Goal: Transaction & Acquisition: Purchase product/service

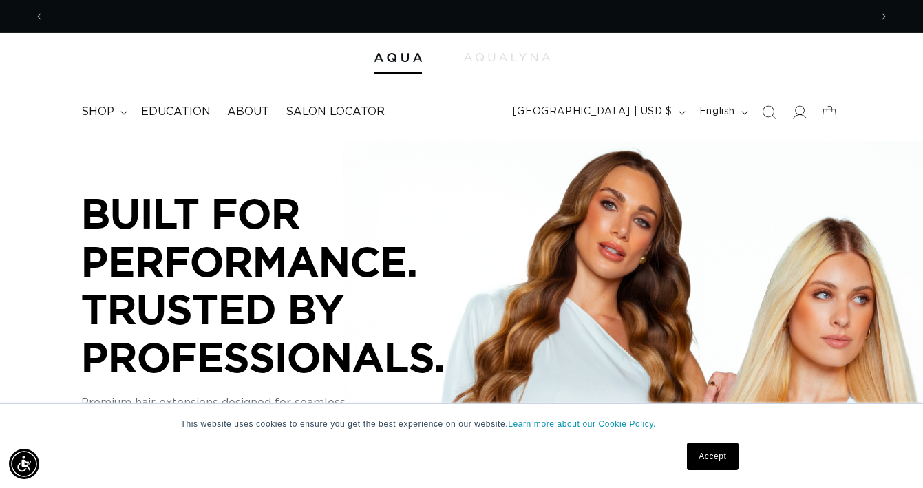
scroll to position [0, 825]
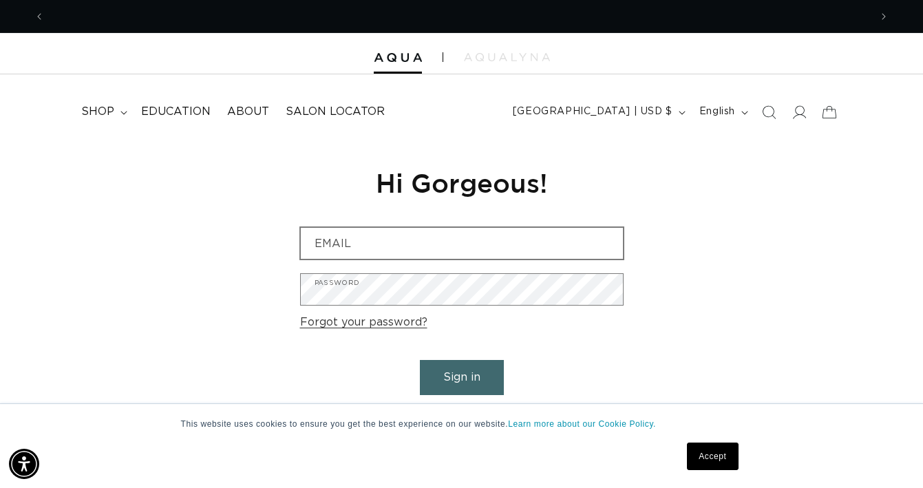
scroll to position [0, 825]
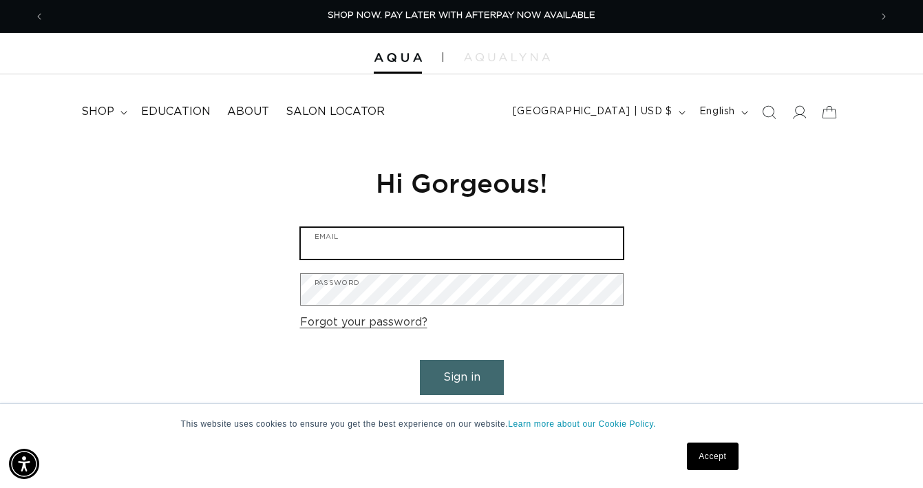
type input "hopkins.sasha@gmail.com"
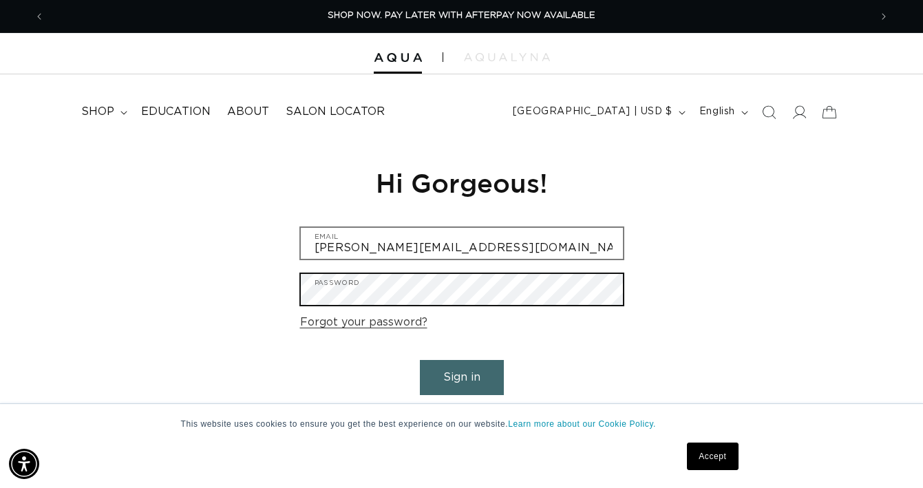
click at [461, 375] on button "Sign in" at bounding box center [462, 377] width 84 height 35
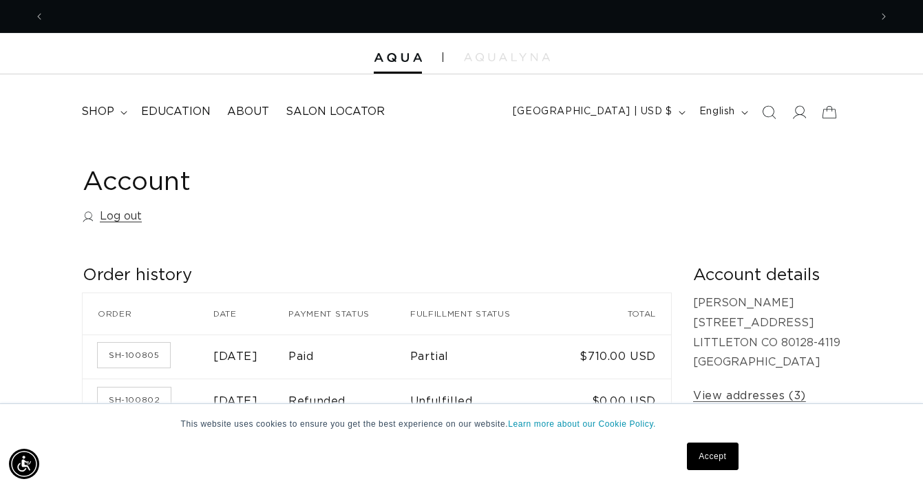
scroll to position [0, 1650]
click at [111, 109] on span "shop" at bounding box center [97, 112] width 33 height 14
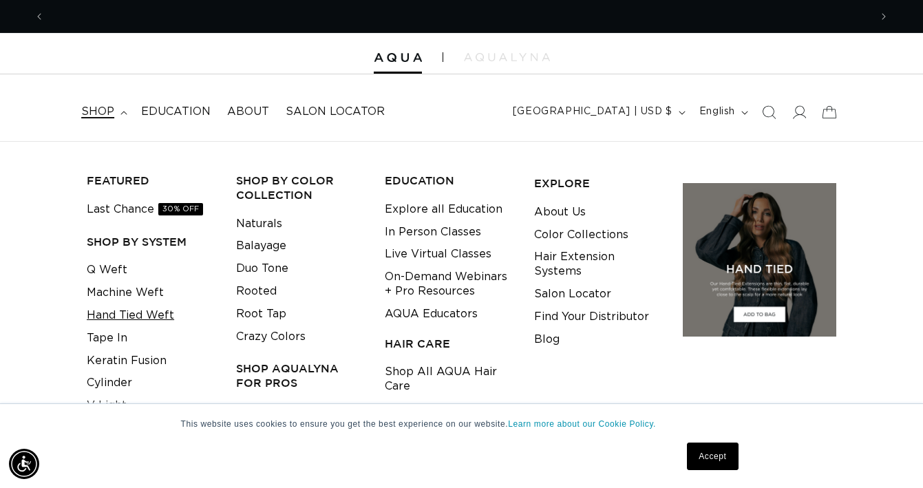
scroll to position [0, 825]
click at [116, 335] on link "Tape In" at bounding box center [107, 338] width 41 height 23
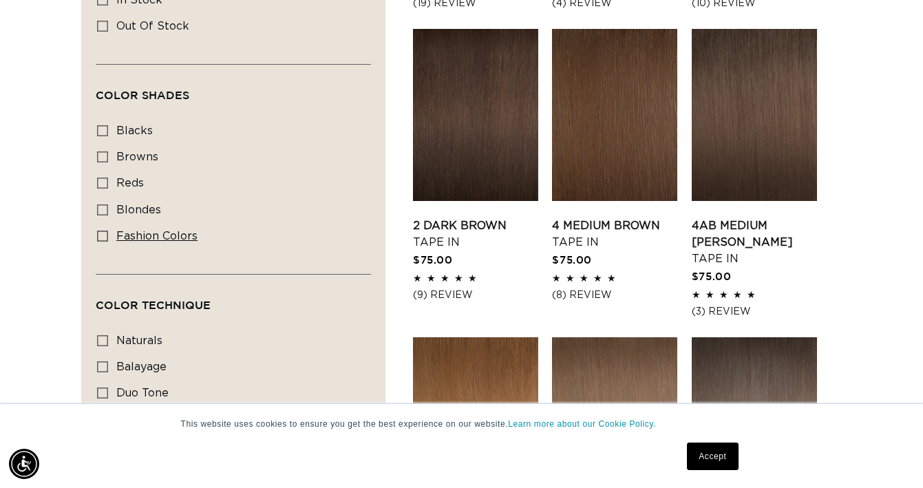
scroll to position [0, 1650]
click at [107, 231] on icon at bounding box center [102, 236] width 11 height 11
click at [107, 231] on input "fashion colors fashion colors (8 products)" at bounding box center [102, 236] width 11 height 11
checkbox input "true"
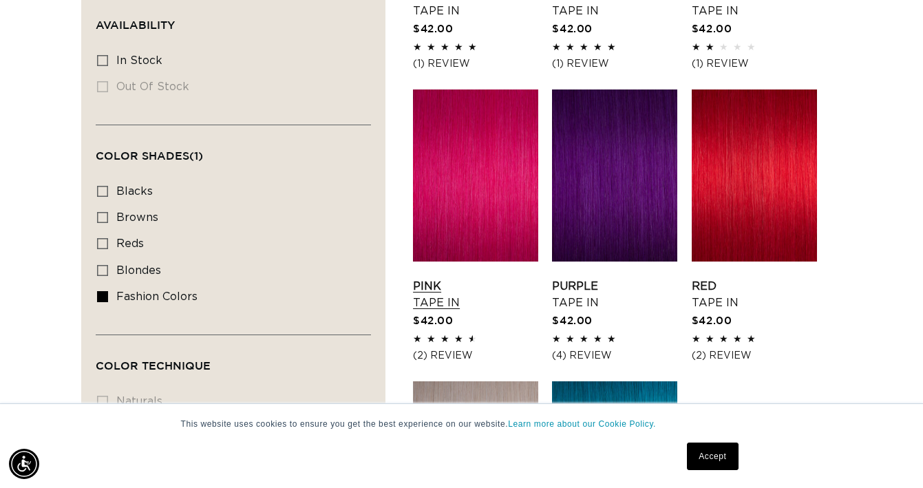
scroll to position [0, 825]
click at [468, 278] on link "Pink Tape In" at bounding box center [475, 294] width 125 height 33
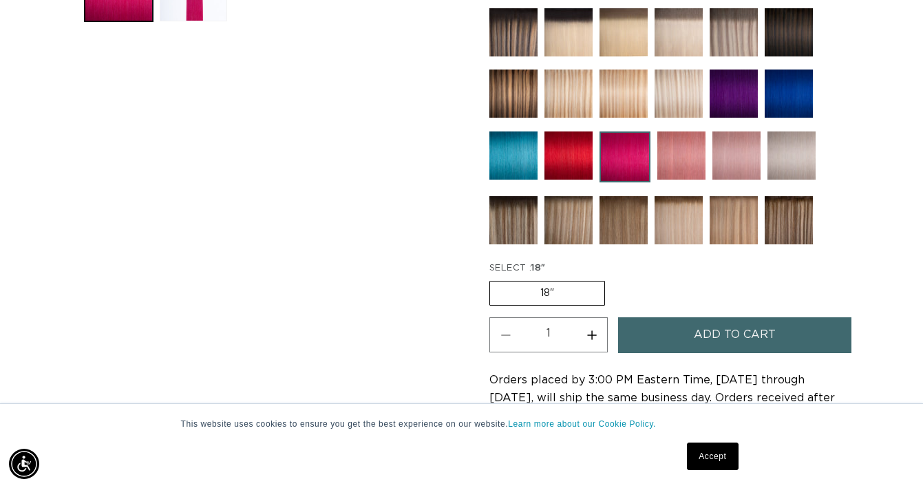
click at [661, 332] on button "Add to cart" at bounding box center [735, 334] width 234 height 35
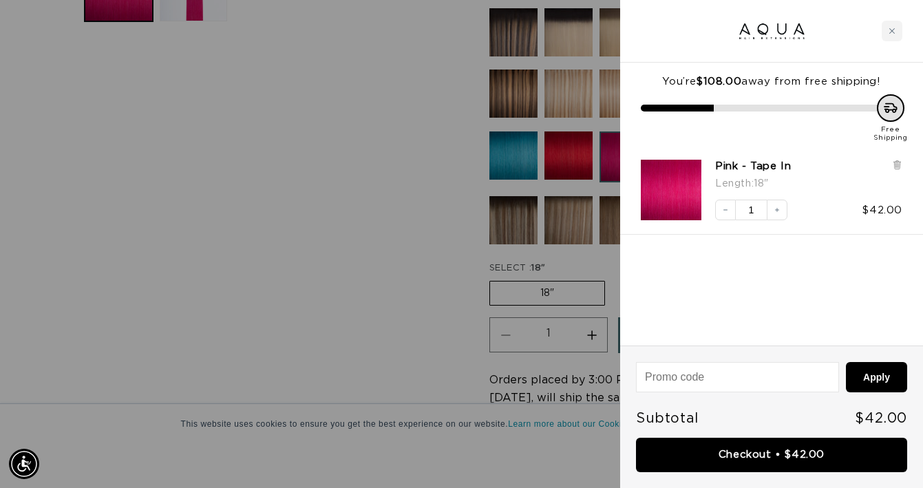
click at [378, 306] on div at bounding box center [461, 244] width 923 height 488
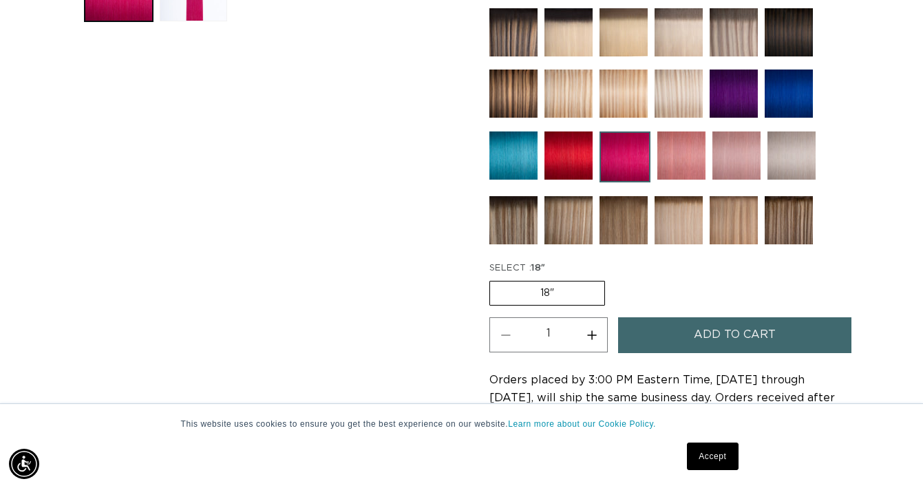
scroll to position [0, 825]
click at [689, 159] on img at bounding box center [681, 155] width 48 height 48
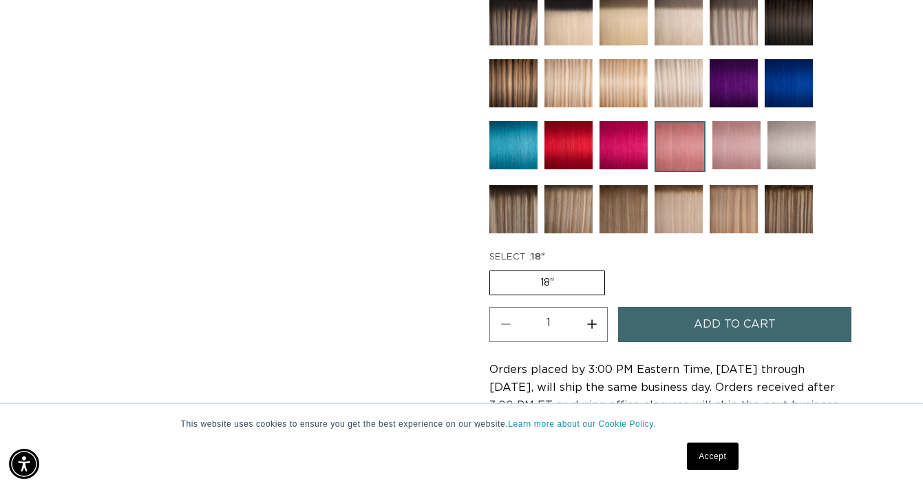
scroll to position [0, 825]
click at [735, 147] on img at bounding box center [736, 145] width 48 height 48
click at [729, 147] on img at bounding box center [736, 145] width 48 height 48
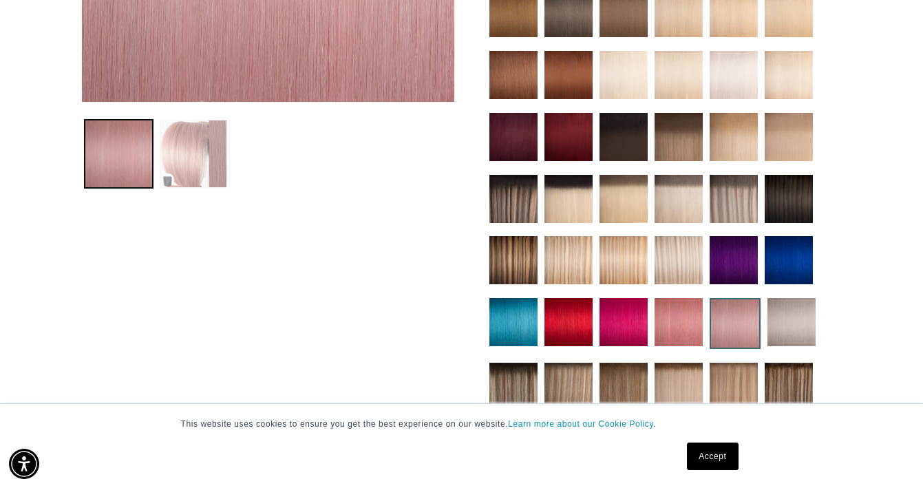
scroll to position [0, 825]
click at [184, 149] on button "Load image 2 in gallery view" at bounding box center [194, 154] width 68 height 68
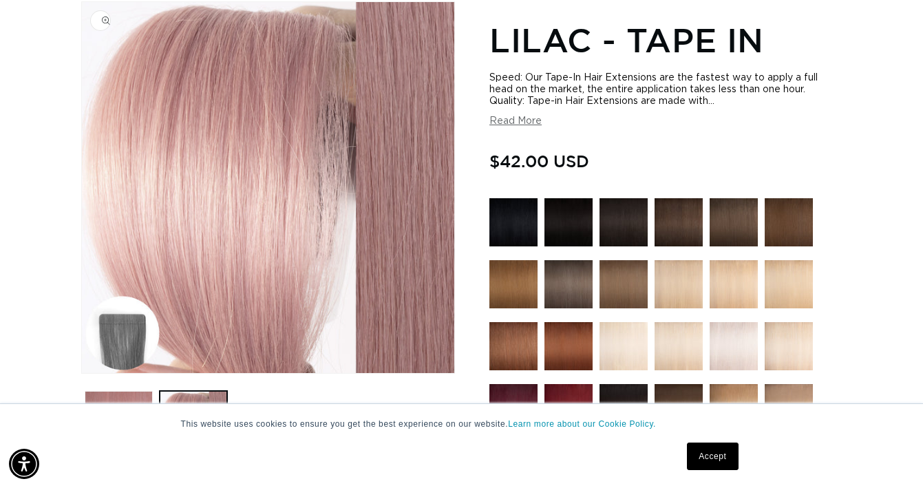
scroll to position [0, 1650]
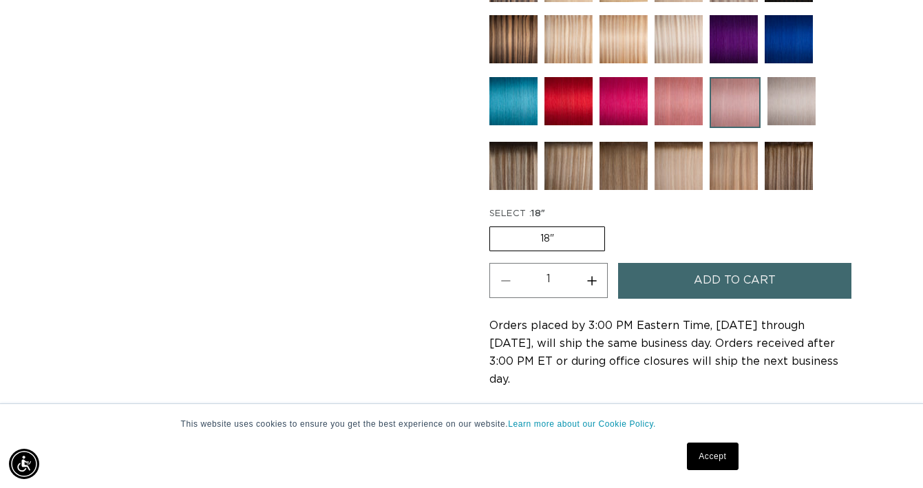
scroll to position [0, 825]
click at [689, 277] on button "Add to cart" at bounding box center [735, 280] width 234 height 35
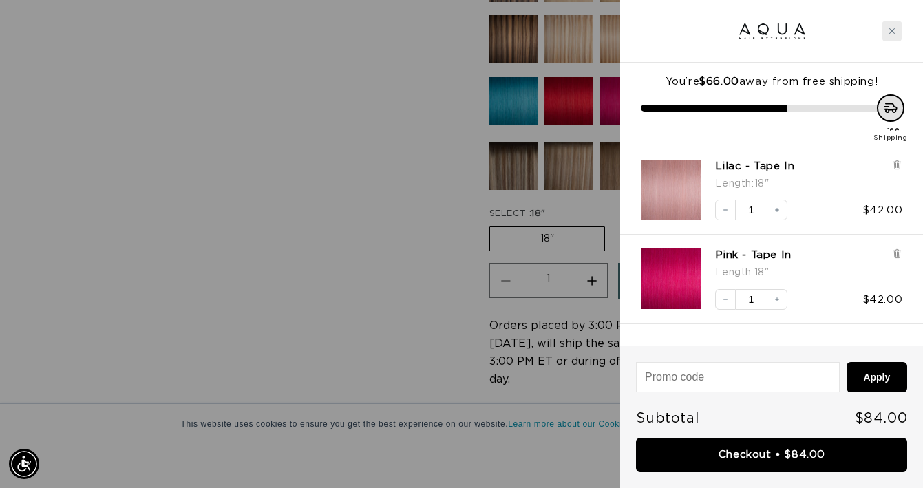
scroll to position [0, 0]
click at [886, 29] on div "Close cart" at bounding box center [891, 31] width 21 height 21
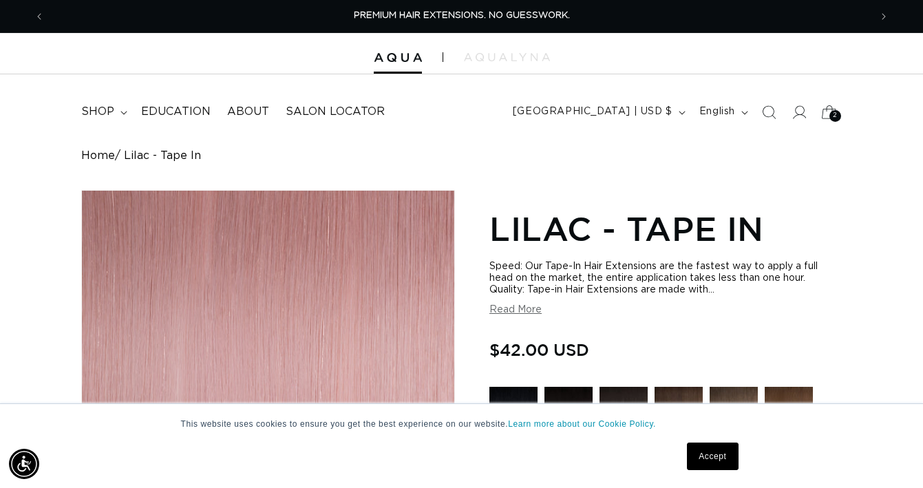
click at [832, 112] on div "2 2" at bounding box center [835, 116] width 12 height 12
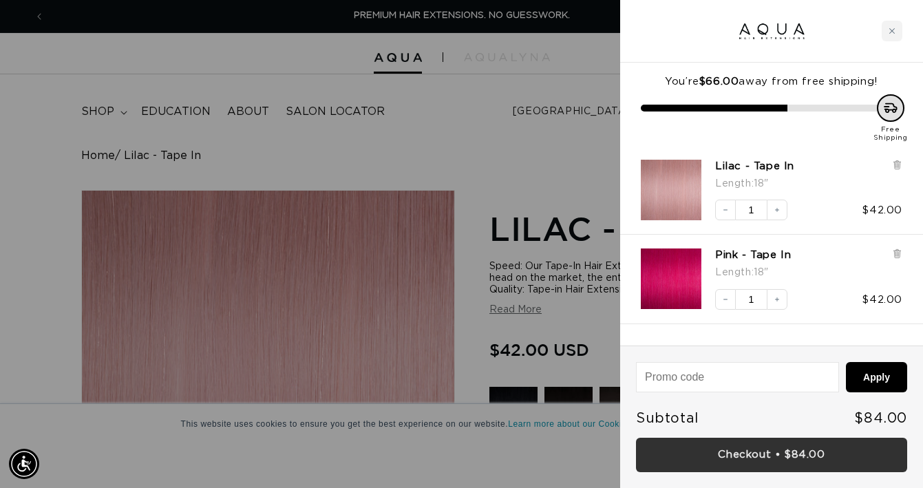
click at [804, 458] on link "Checkout • $84.00" at bounding box center [771, 455] width 271 height 35
